Goal: Task Accomplishment & Management: Use online tool/utility

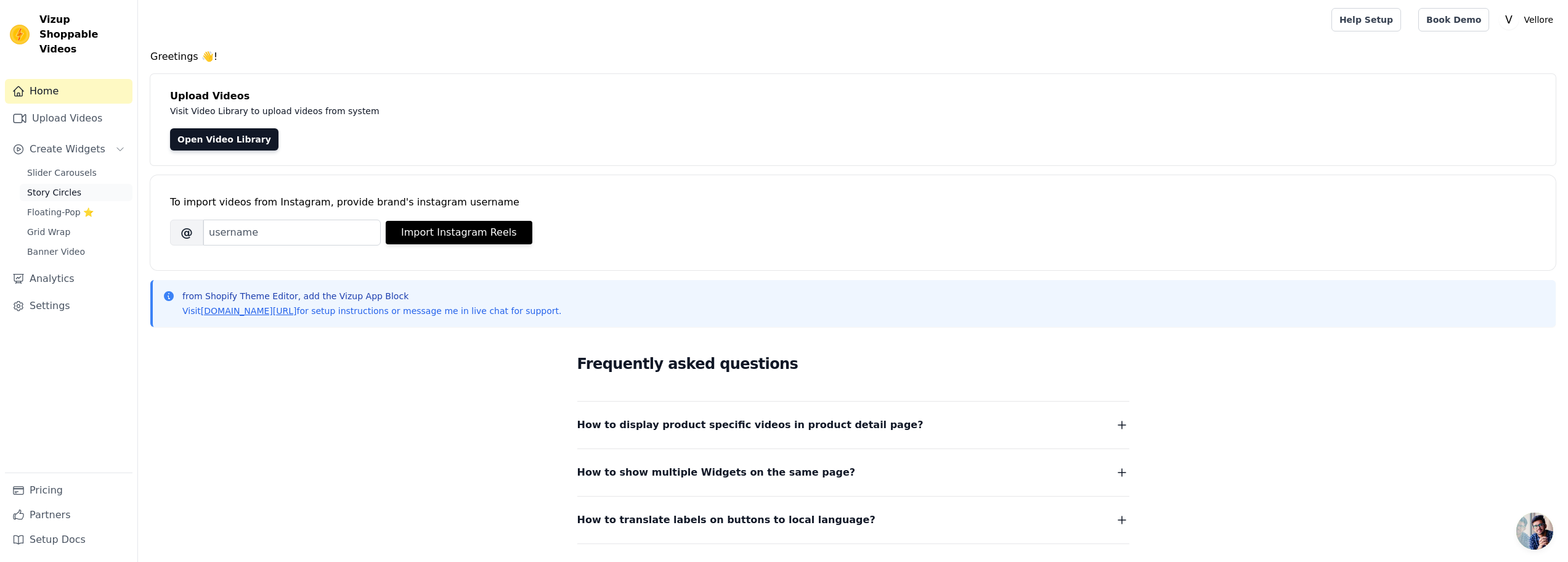
click at [61, 186] on span "Story Circles" at bounding box center [55, 193] width 55 height 12
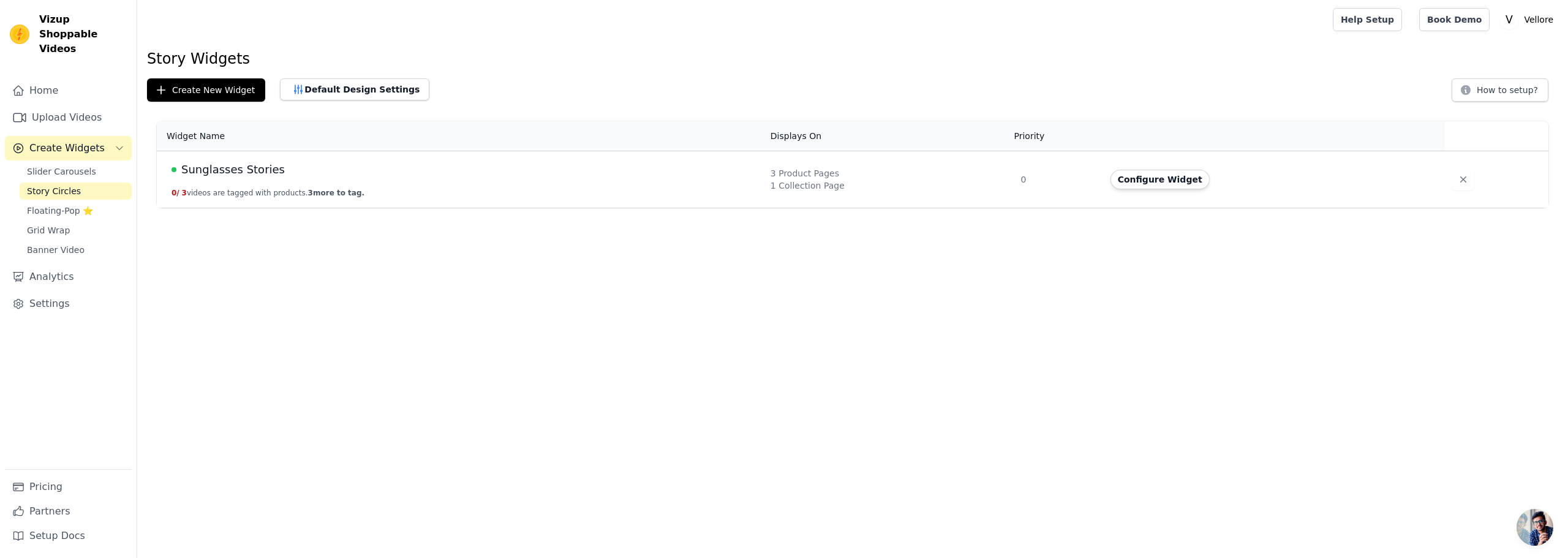
click at [262, 173] on span "Sunglasses Stories" at bounding box center [233, 169] width 104 height 17
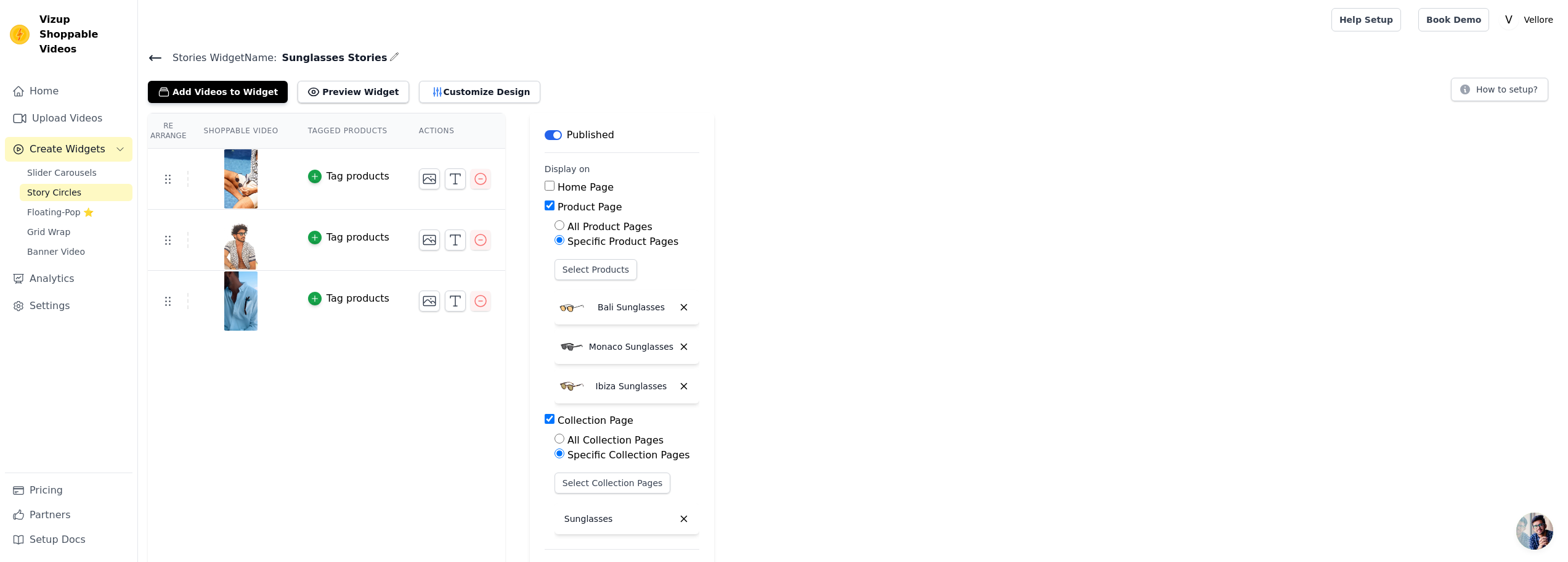
scroll to position [60, 0]
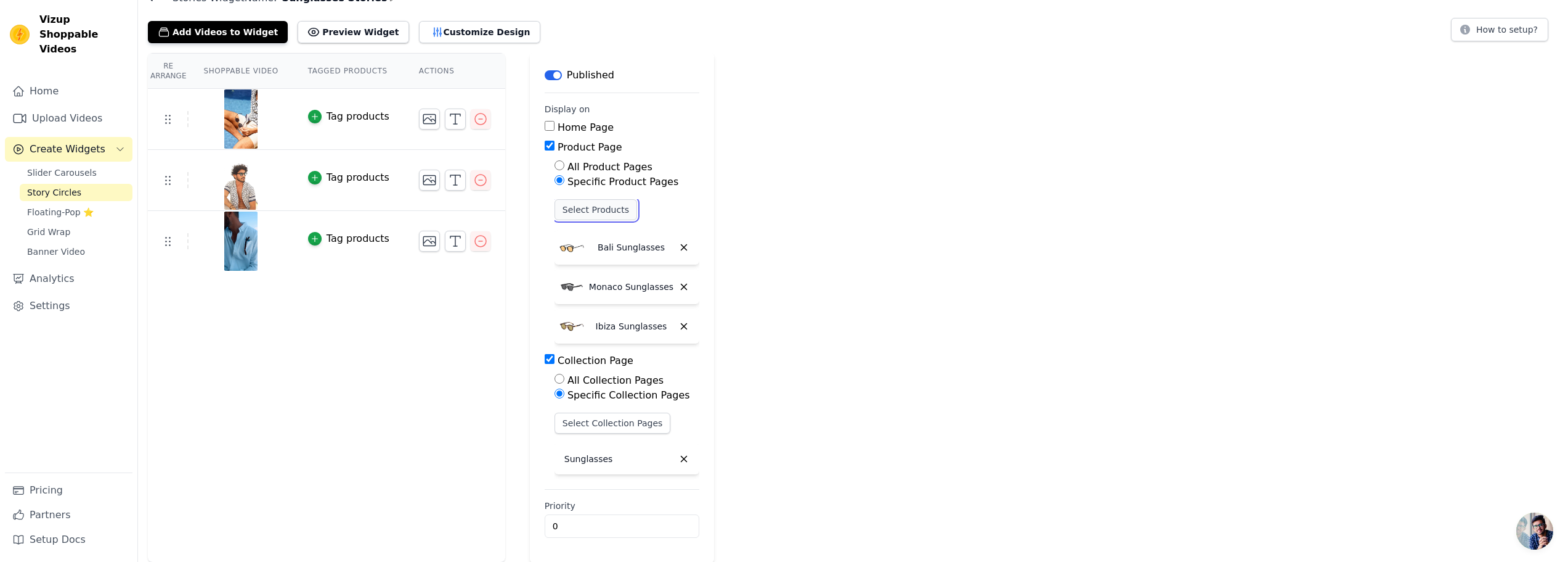
click at [558, 211] on button "Select Products" at bounding box center [596, 210] width 83 height 21
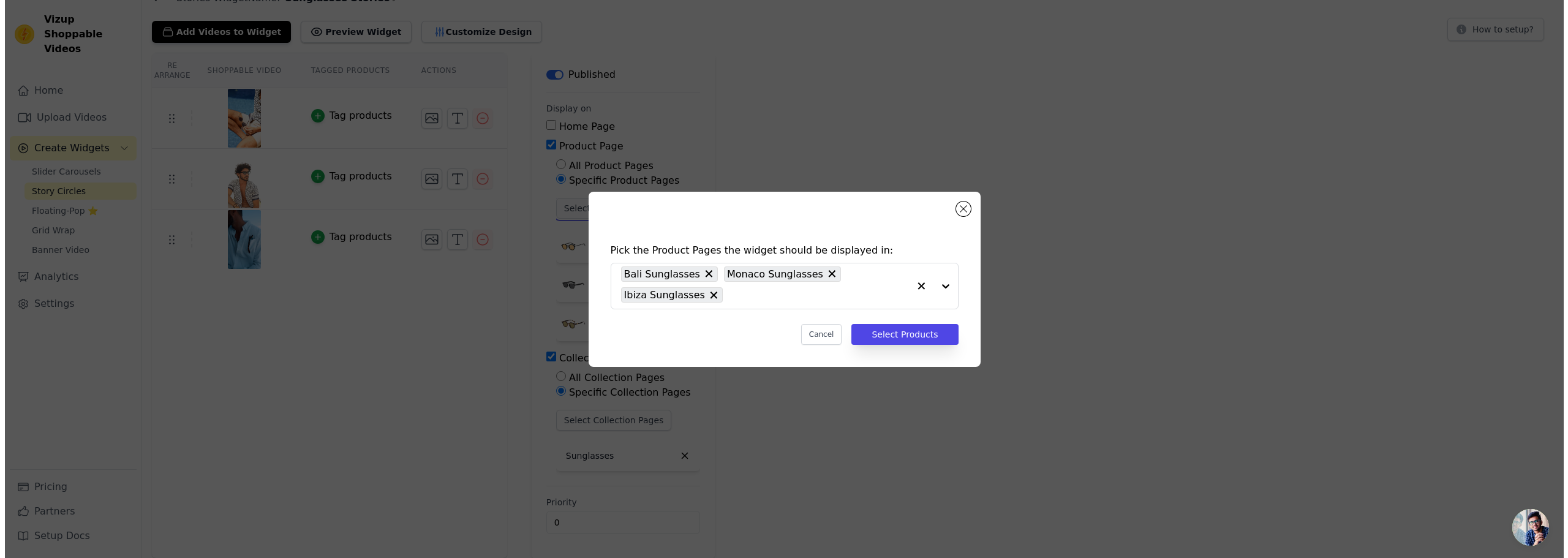
scroll to position [0, 0]
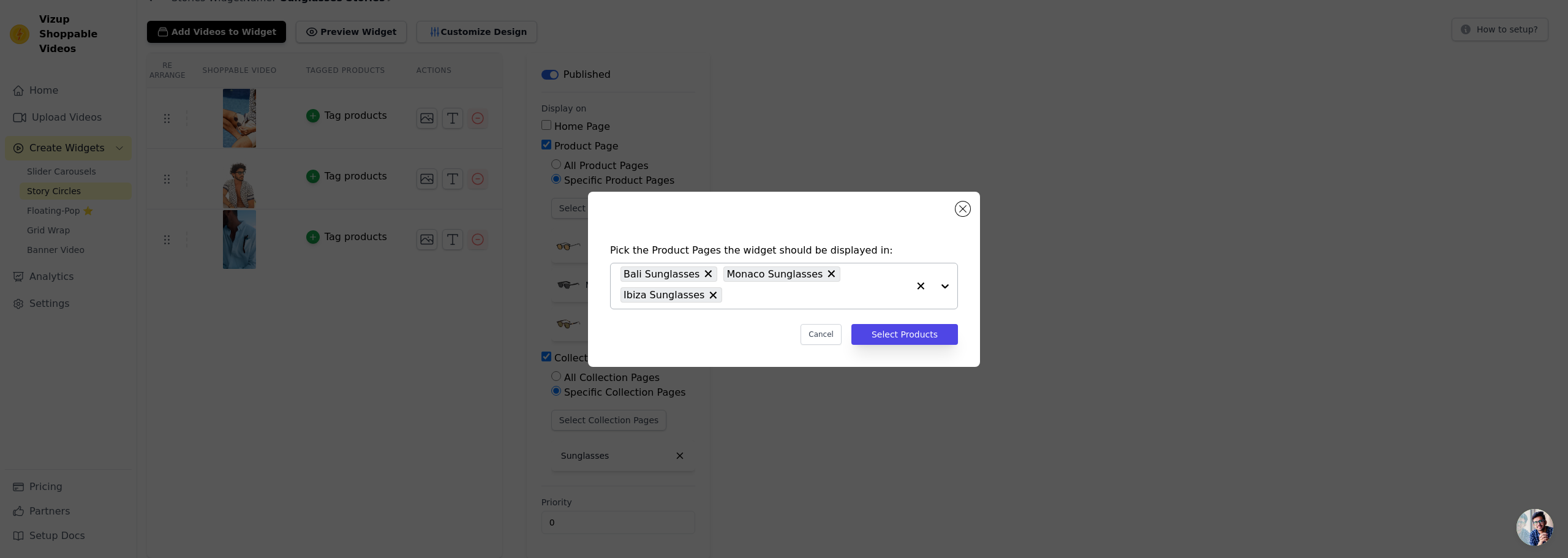
click at [829, 298] on input "text" at bounding box center [818, 295] width 180 height 15
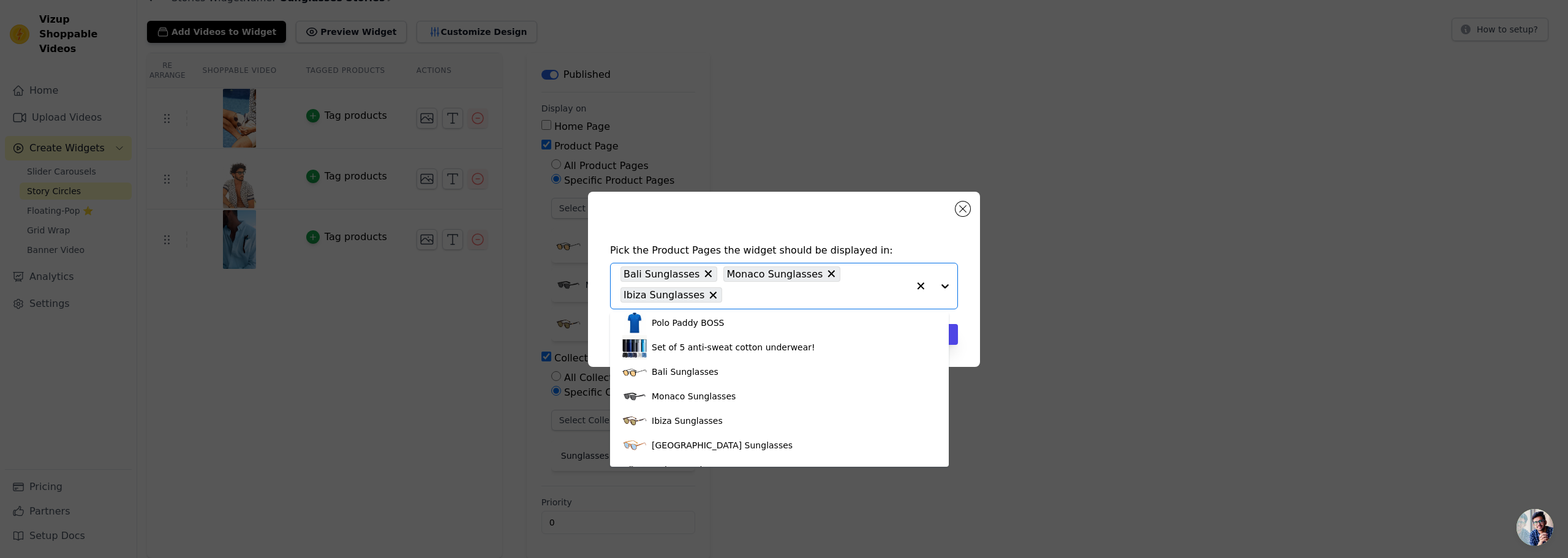
scroll to position [927, 0]
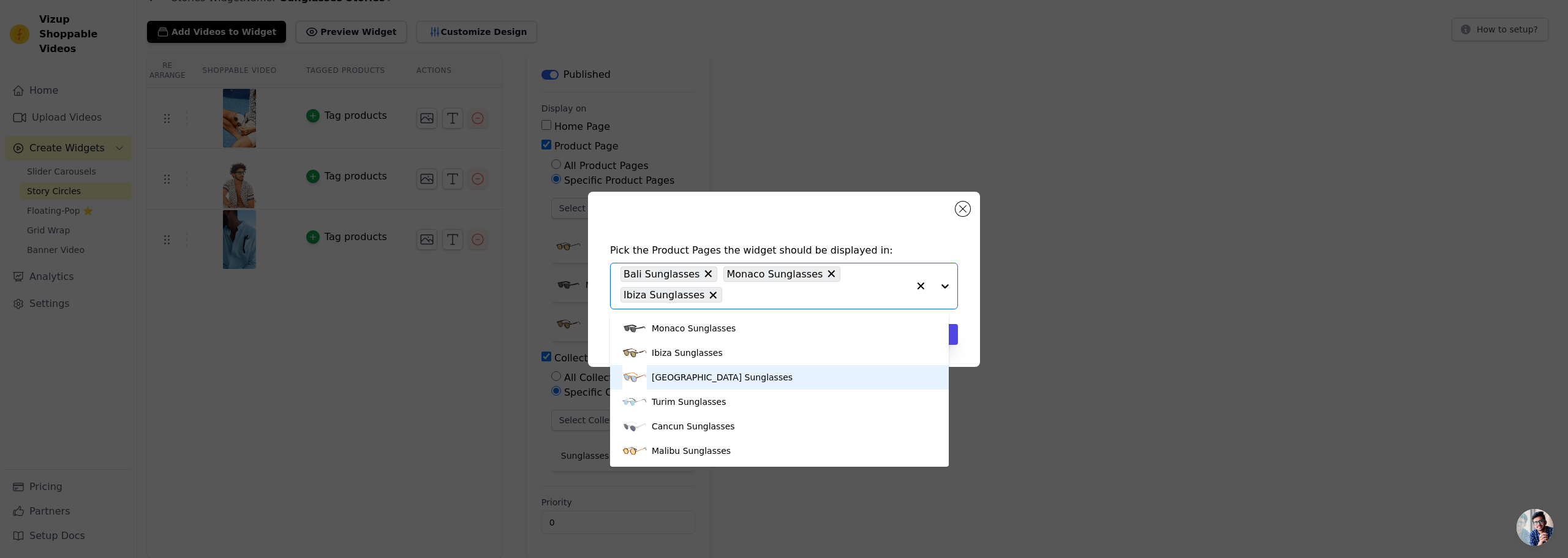
click at [779, 382] on div "Rio de Janeiro Sunglasses" at bounding box center [780, 377] width 314 height 25
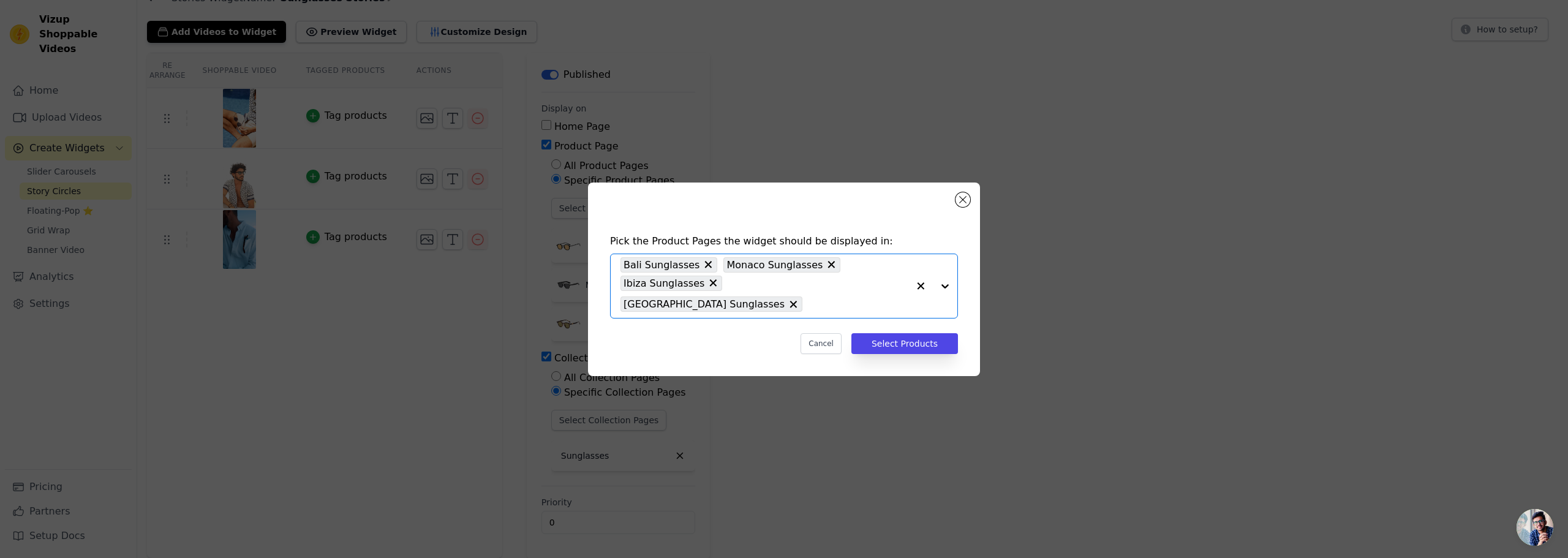
click at [870, 297] on input "text" at bounding box center [858, 304] width 100 height 15
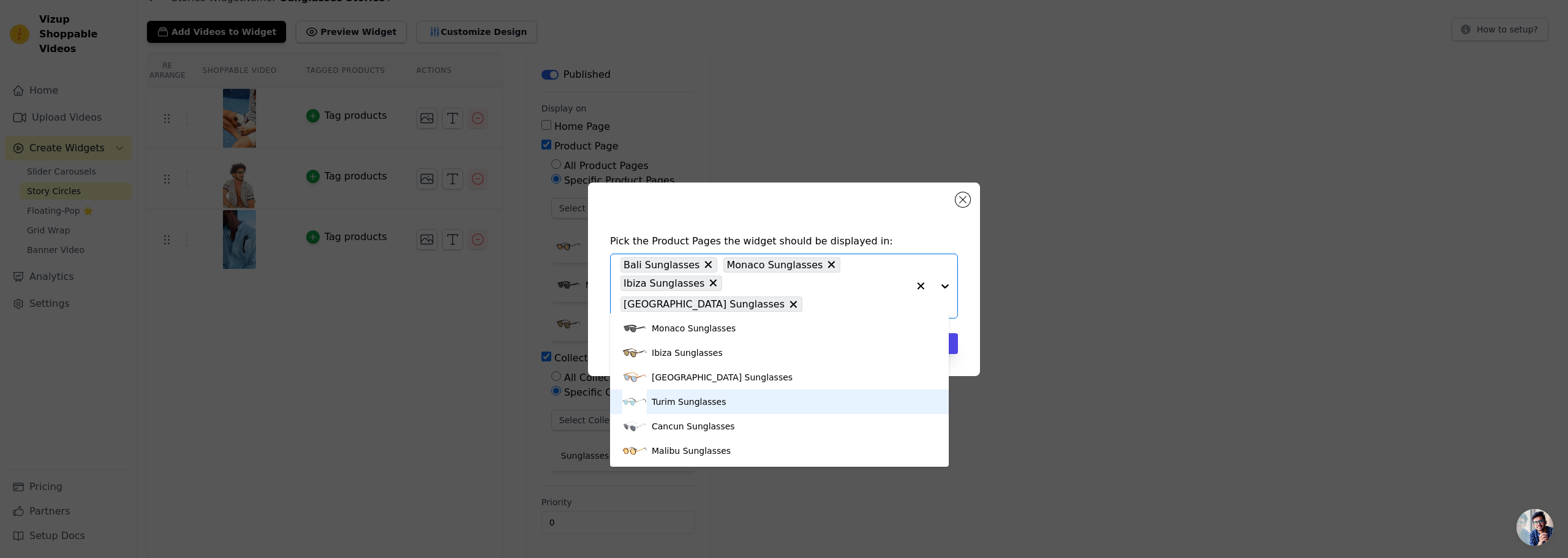
click at [742, 400] on div "Turim Sunglasses" at bounding box center [780, 402] width 314 height 25
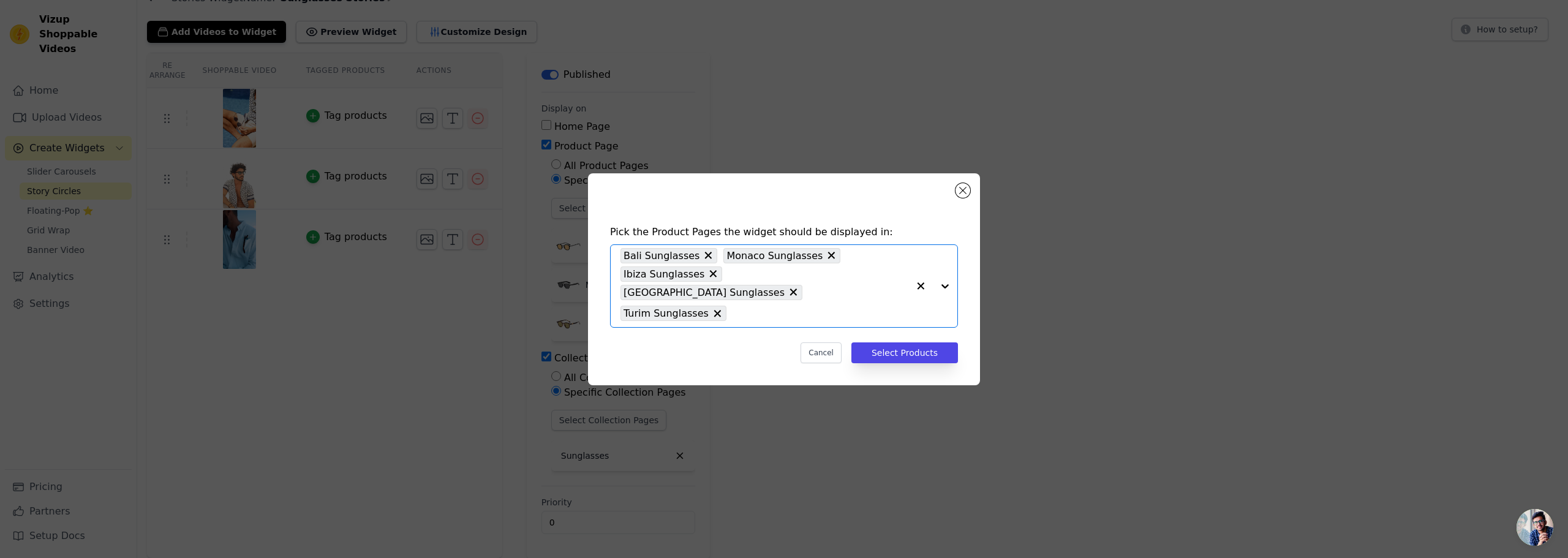
click at [819, 311] on input "text" at bounding box center [820, 313] width 176 height 15
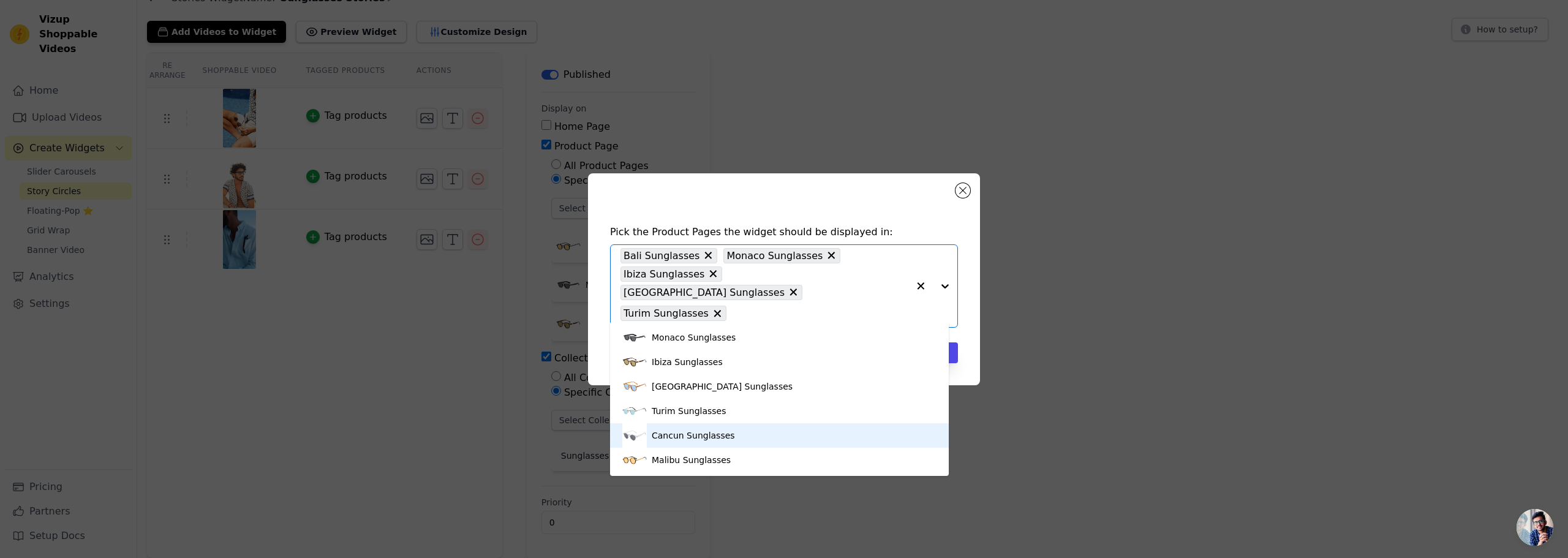
click at [734, 430] on div "Cancun Sunglasses" at bounding box center [780, 436] width 314 height 25
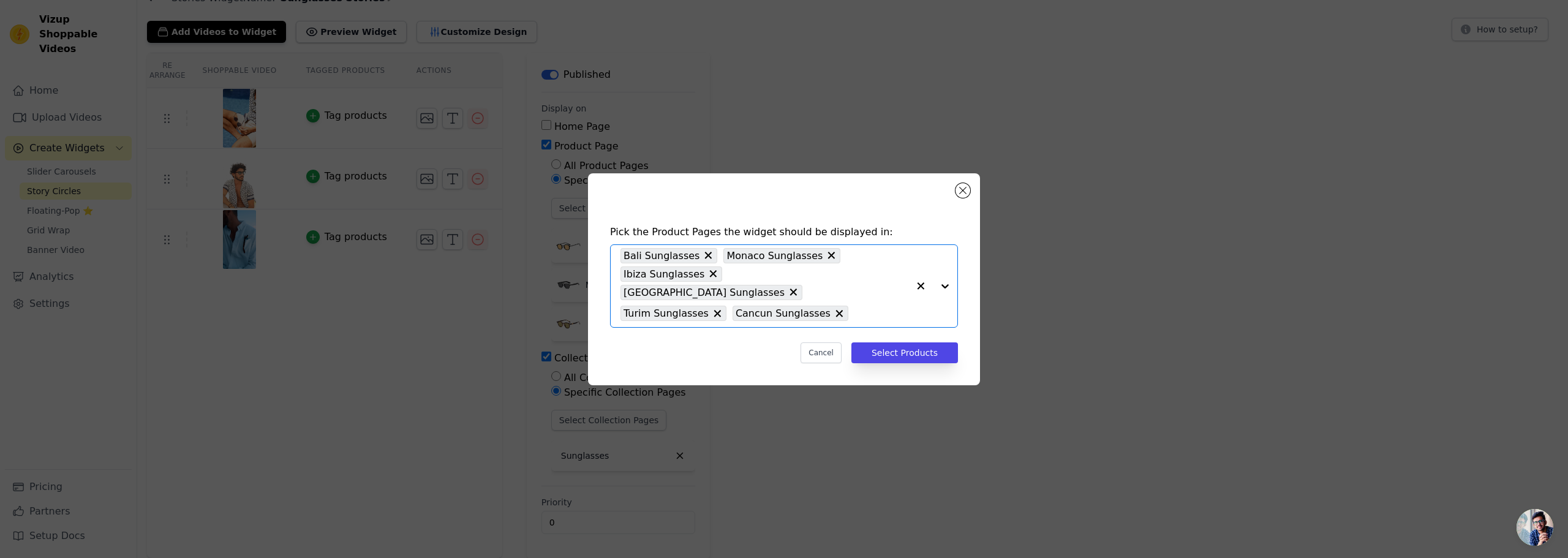
click at [855, 306] on input "text" at bounding box center [882, 313] width 54 height 15
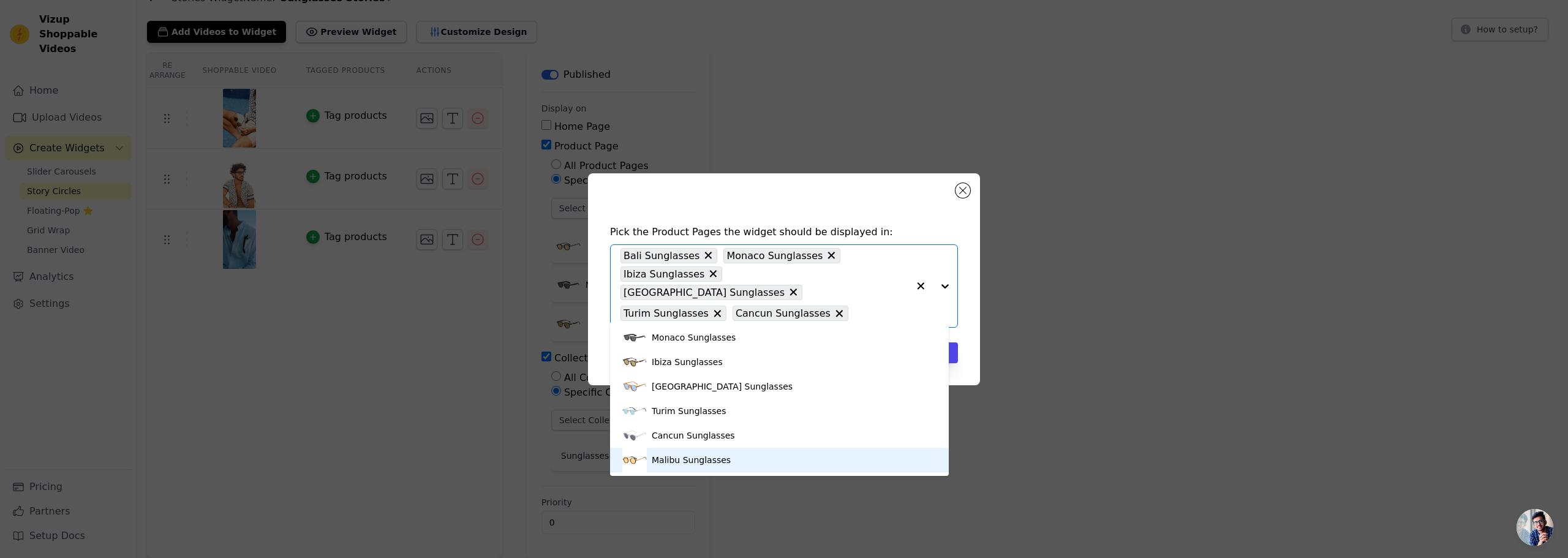
click at [724, 457] on div "Malibu Sunglasses" at bounding box center [780, 460] width 314 height 25
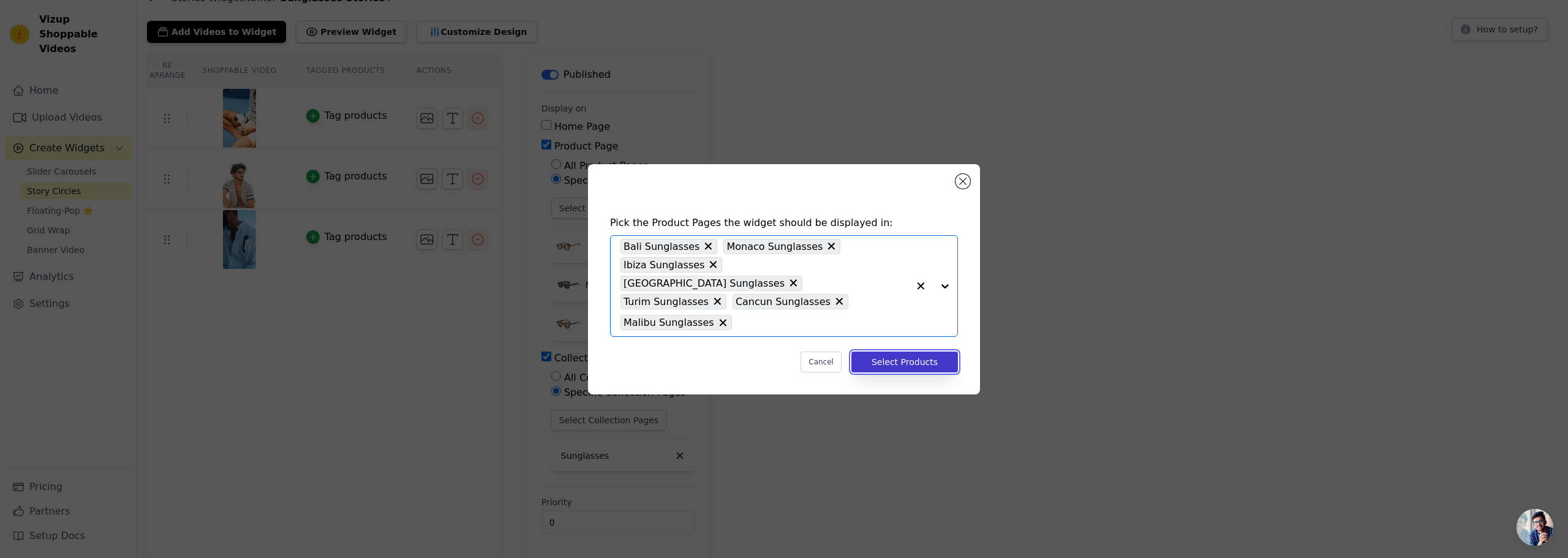
click at [897, 351] on button "Select Products" at bounding box center [905, 361] width 107 height 21
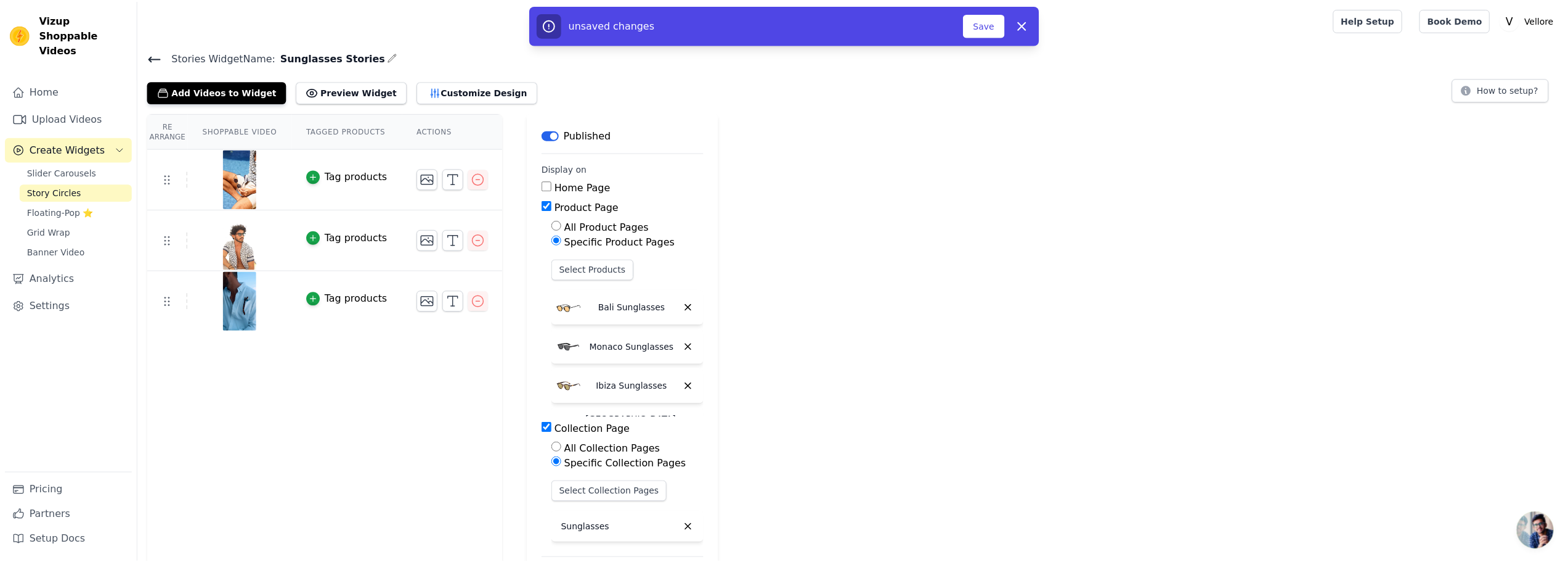
scroll to position [60, 0]
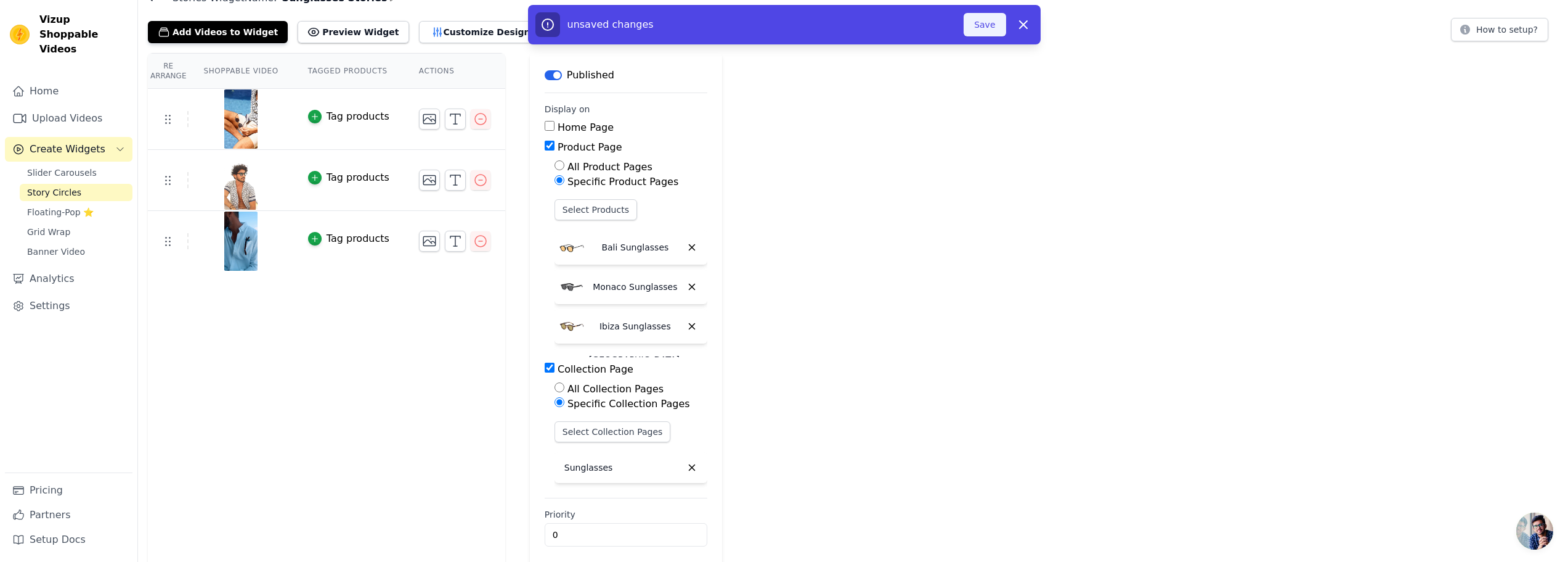
click at [989, 27] on button "Save" at bounding box center [985, 25] width 42 height 23
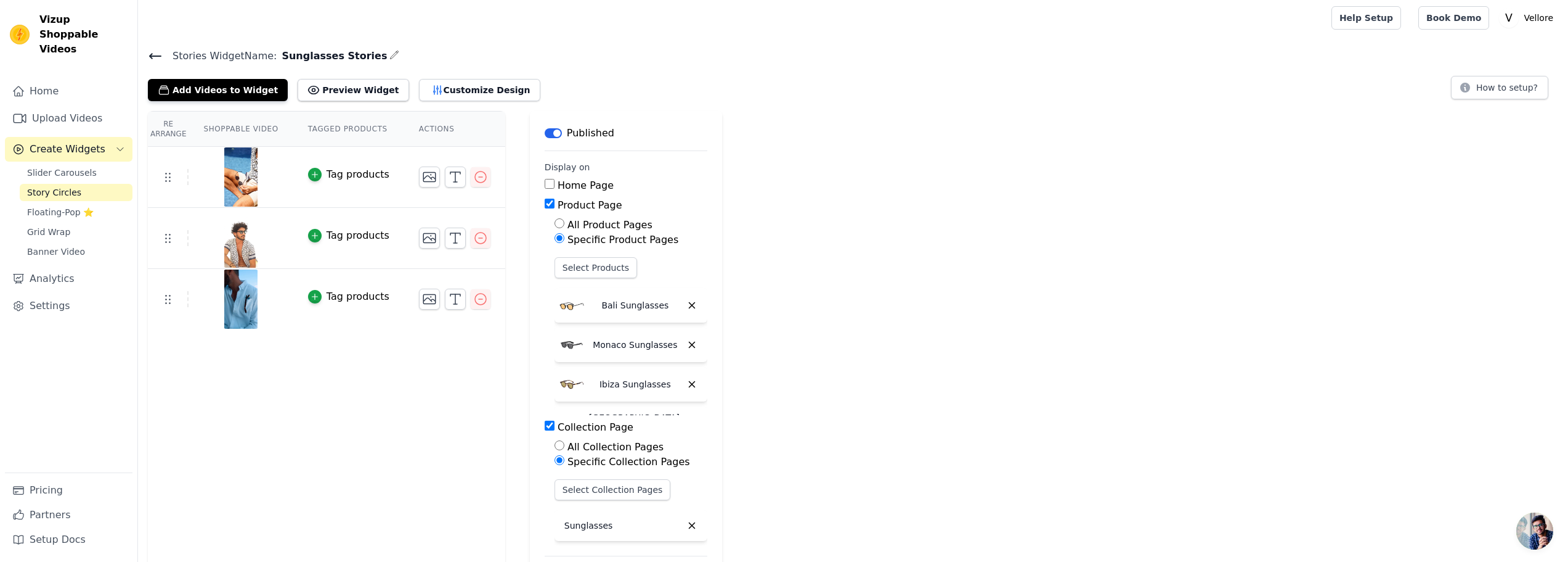
scroll to position [0, 0]
